Goal: Information Seeking & Learning: Check status

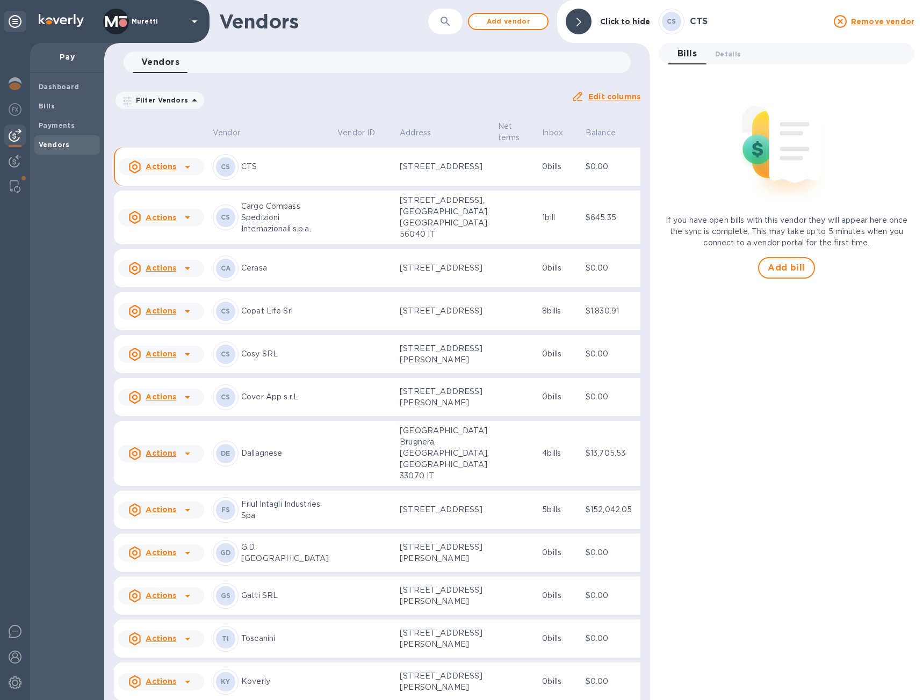
click at [291, 235] on p "Cargo Compass Spedizioni Internazionali s.p.a." at bounding box center [285, 218] width 88 height 34
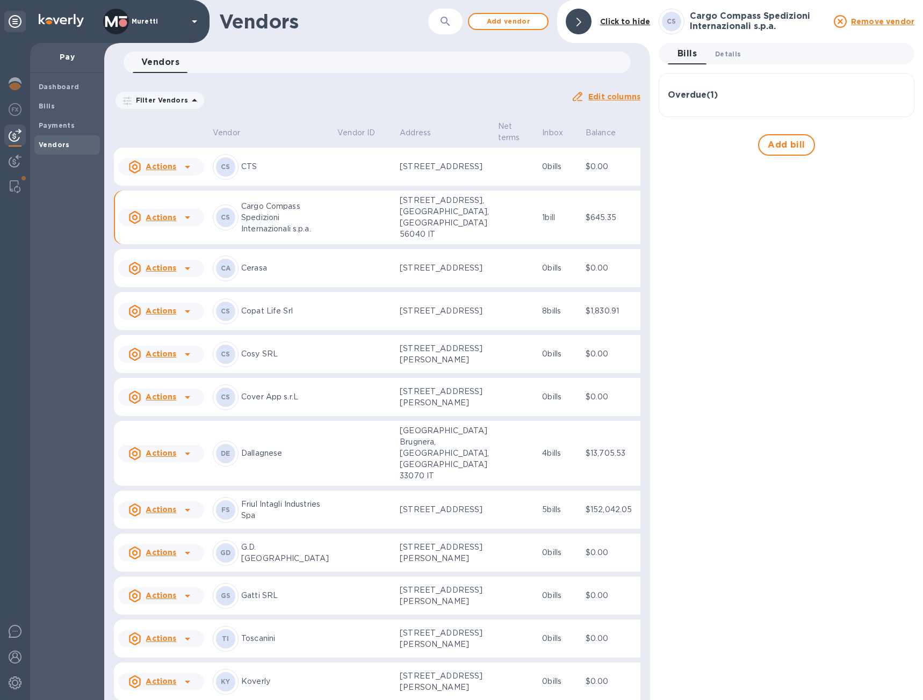
click at [718, 52] on span "Details 0" at bounding box center [728, 53] width 26 height 11
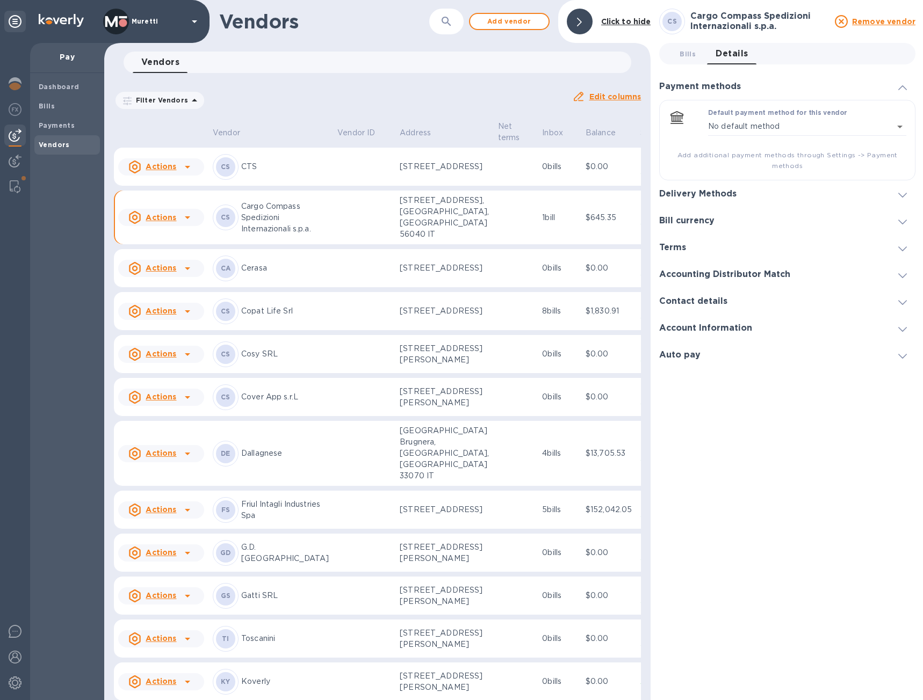
click at [298, 235] on p "Cargo Compass Spedizioni Internazionali s.p.a." at bounding box center [285, 218] width 88 height 34
